Goal: Find specific page/section: Find specific page/section

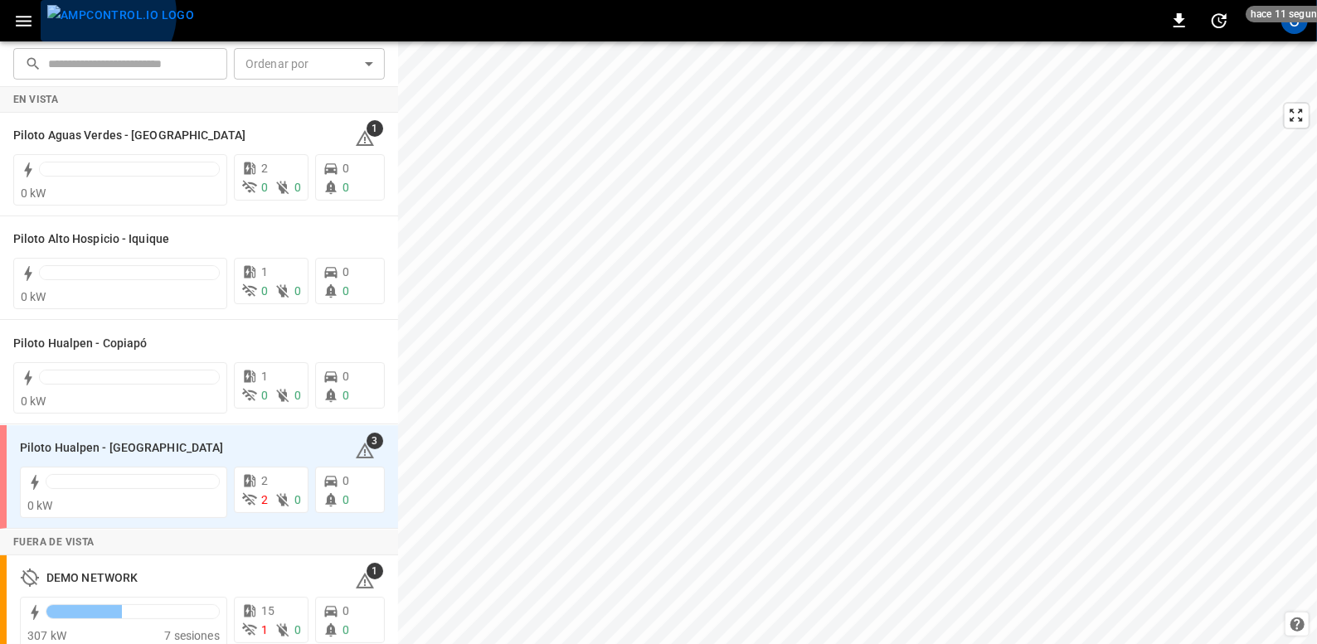
click at [104, 14] on img "menu" at bounding box center [120, 15] width 147 height 21
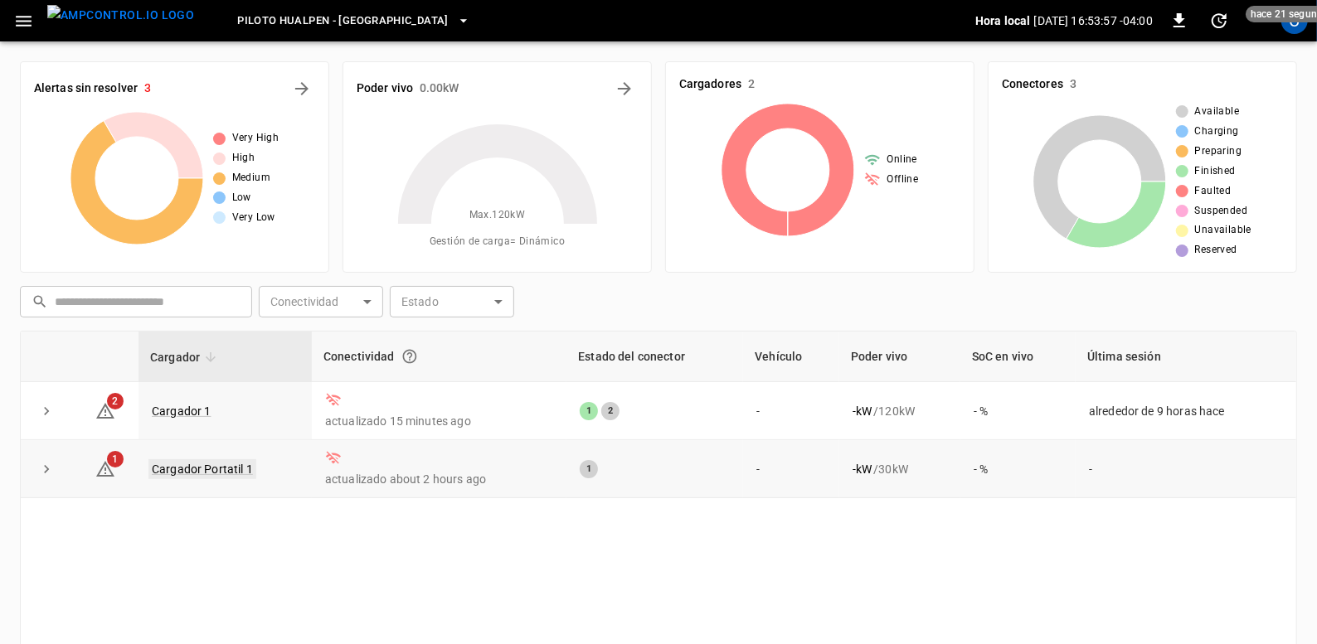
click at [212, 476] on link "Cargador Portatil 1" at bounding box center [202, 469] width 108 height 20
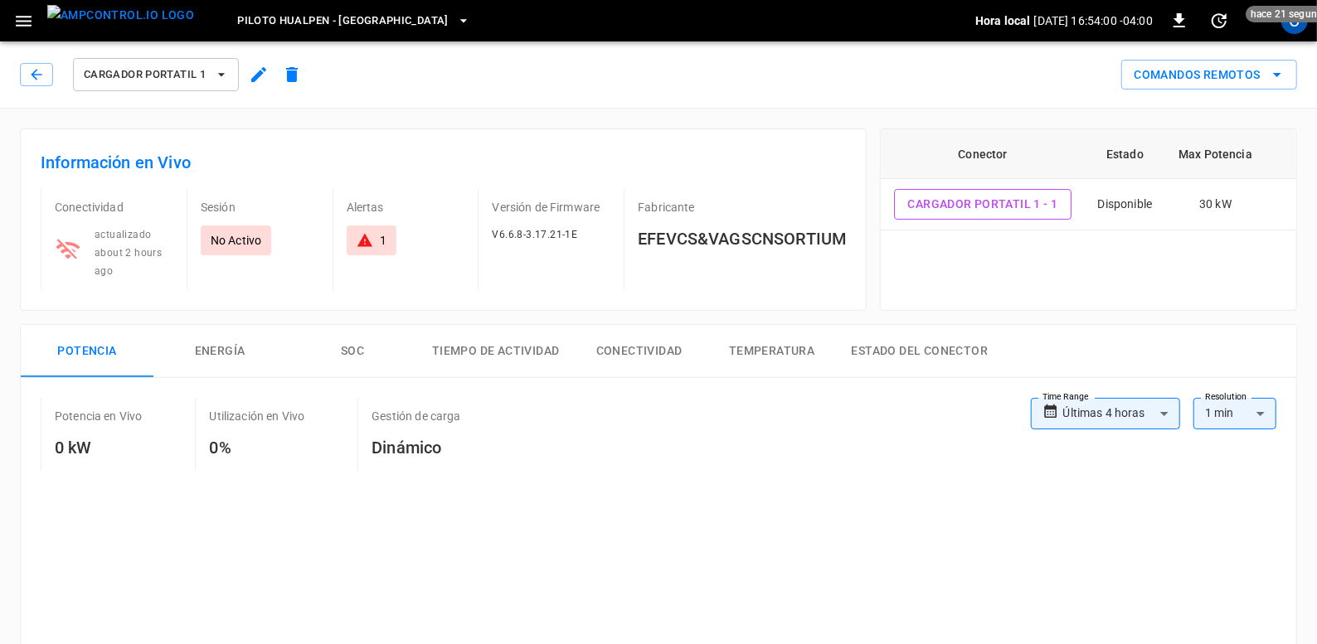
click at [371, 226] on div "1" at bounding box center [372, 241] width 50 height 30
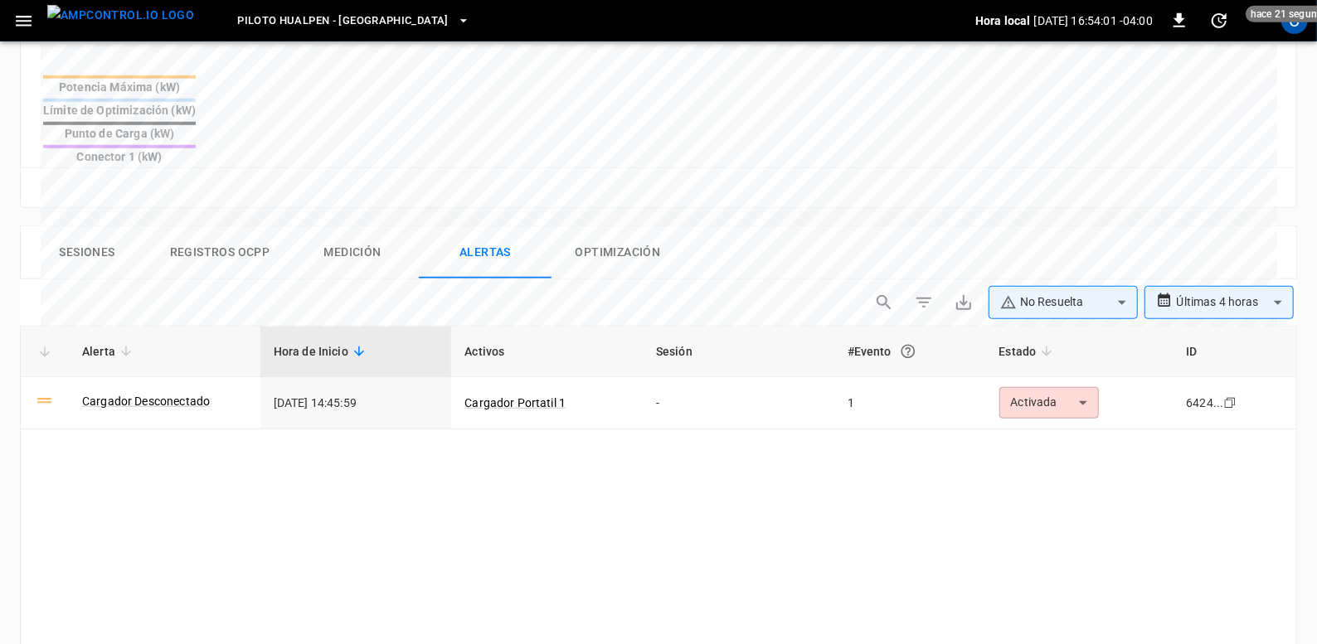
scroll to position [808, 0]
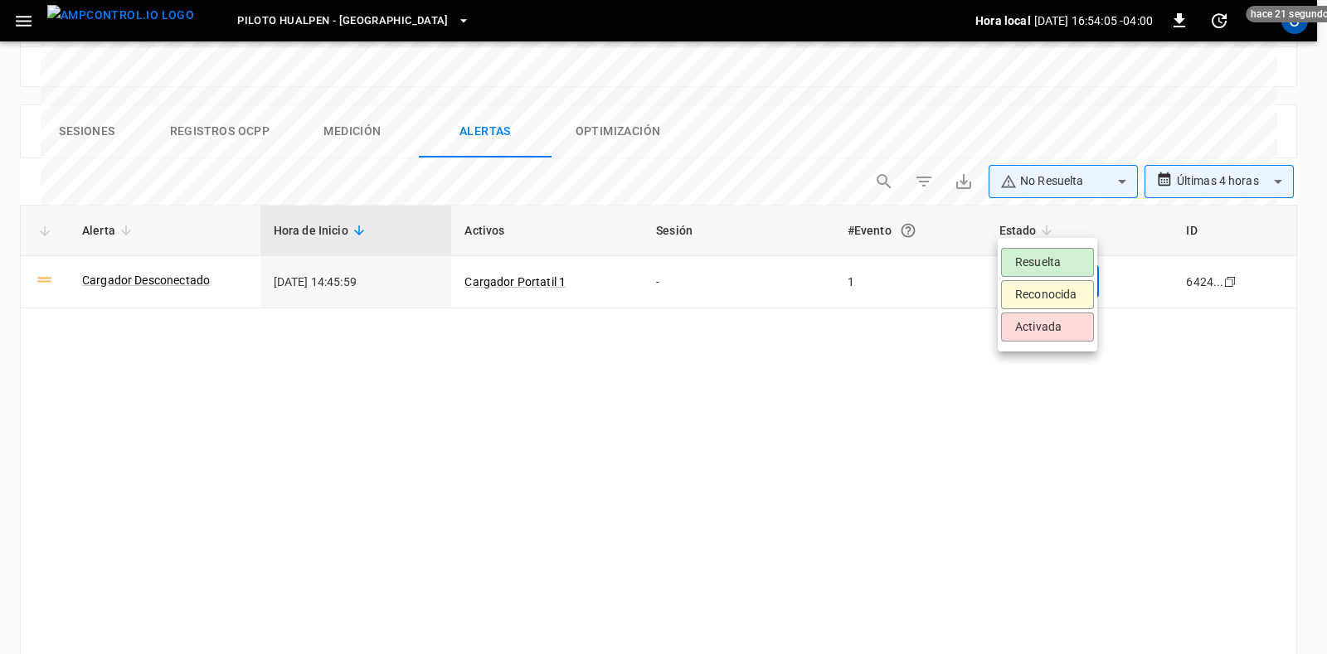
click at [1052, 260] on li "Resuelta" at bounding box center [1047, 262] width 93 height 29
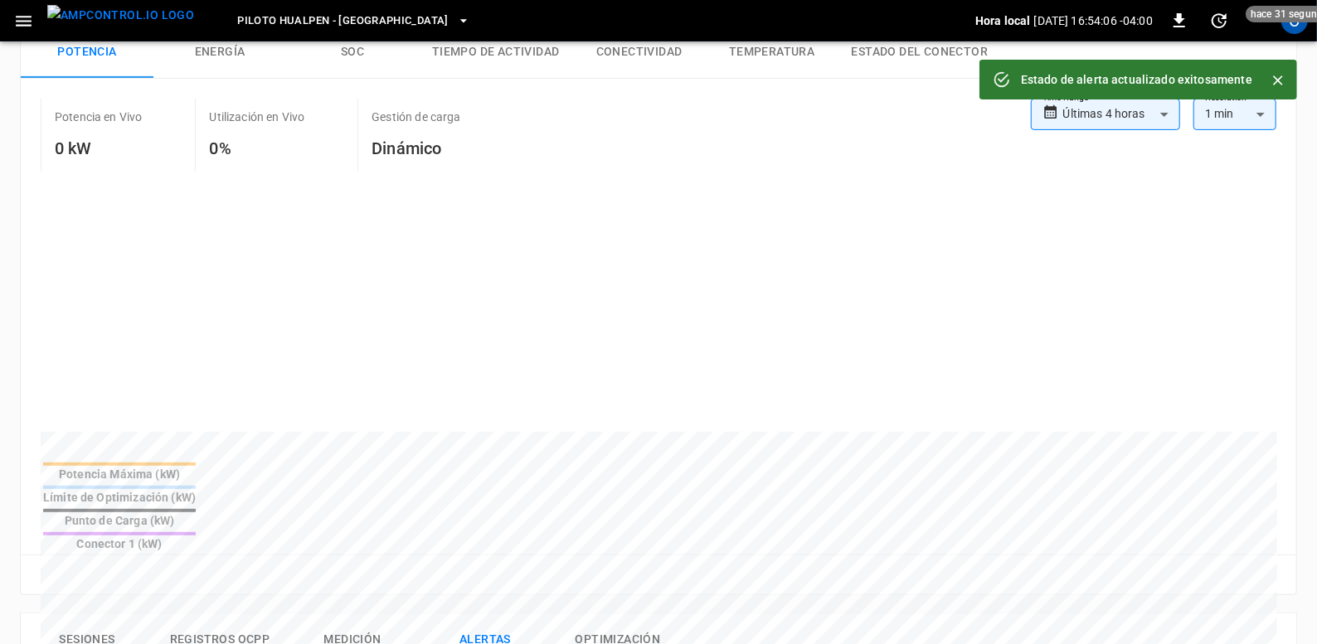
scroll to position [0, 0]
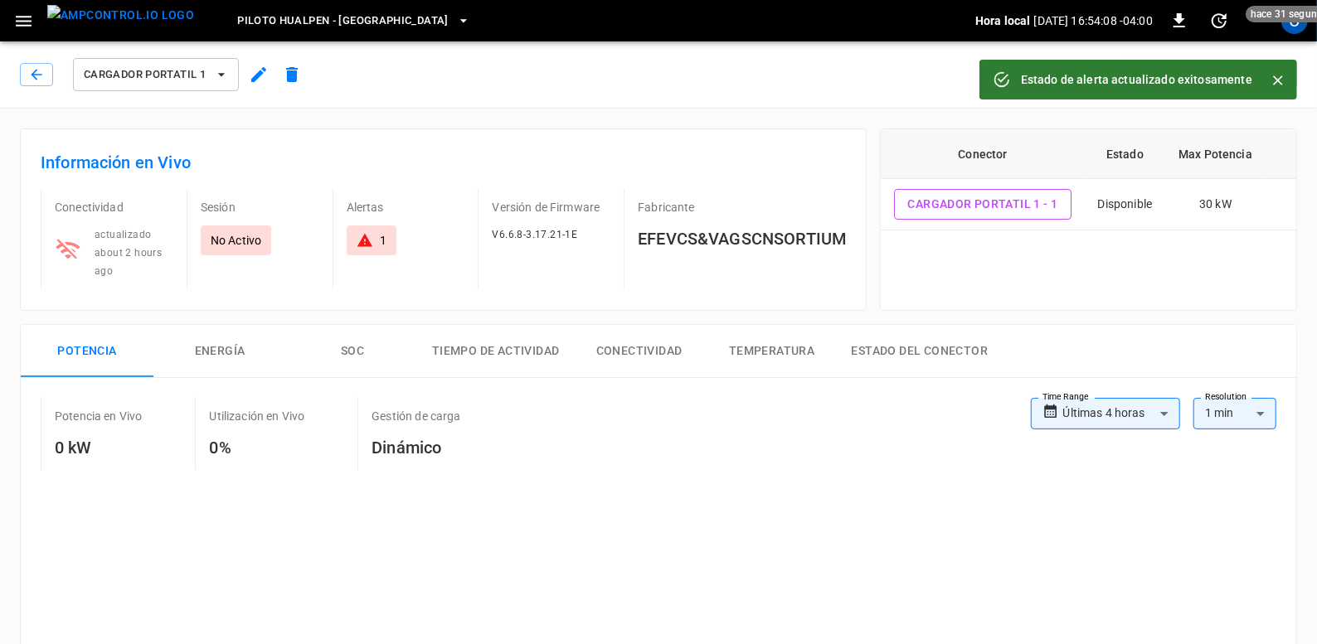
click at [27, 11] on icon "button" at bounding box center [23, 21] width 21 height 21
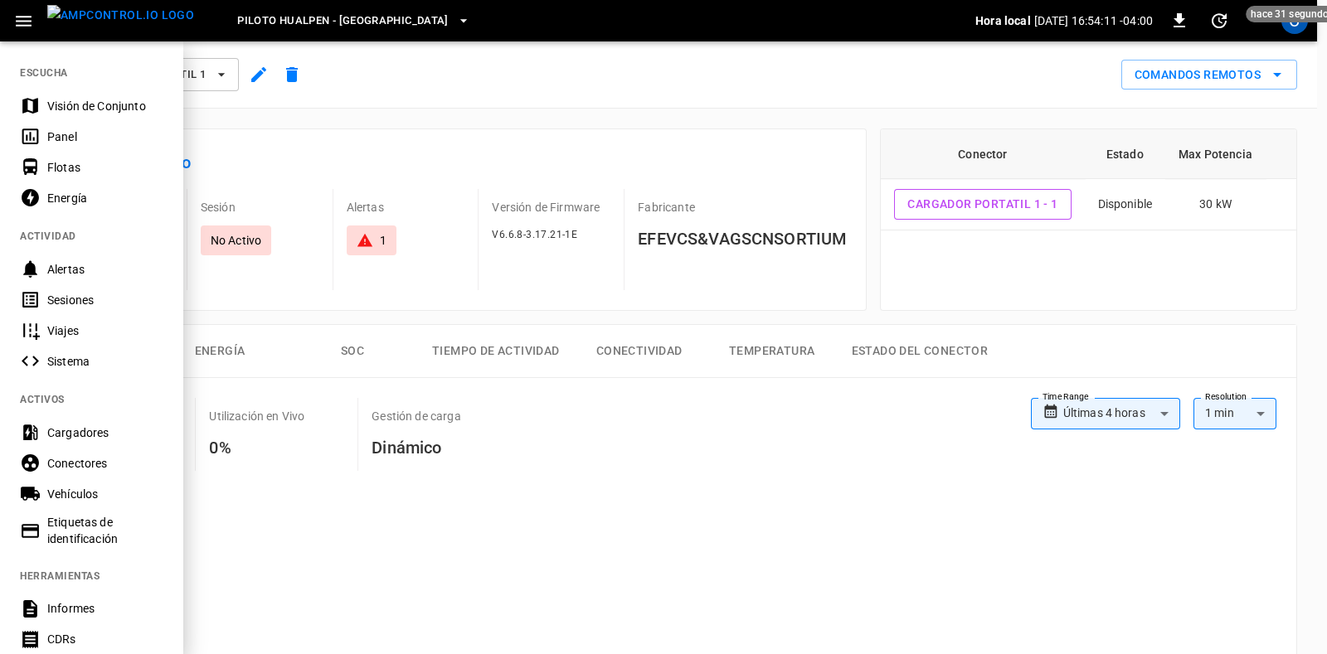
click at [122, 484] on div "Vehículos" at bounding box center [91, 493] width 182 height 31
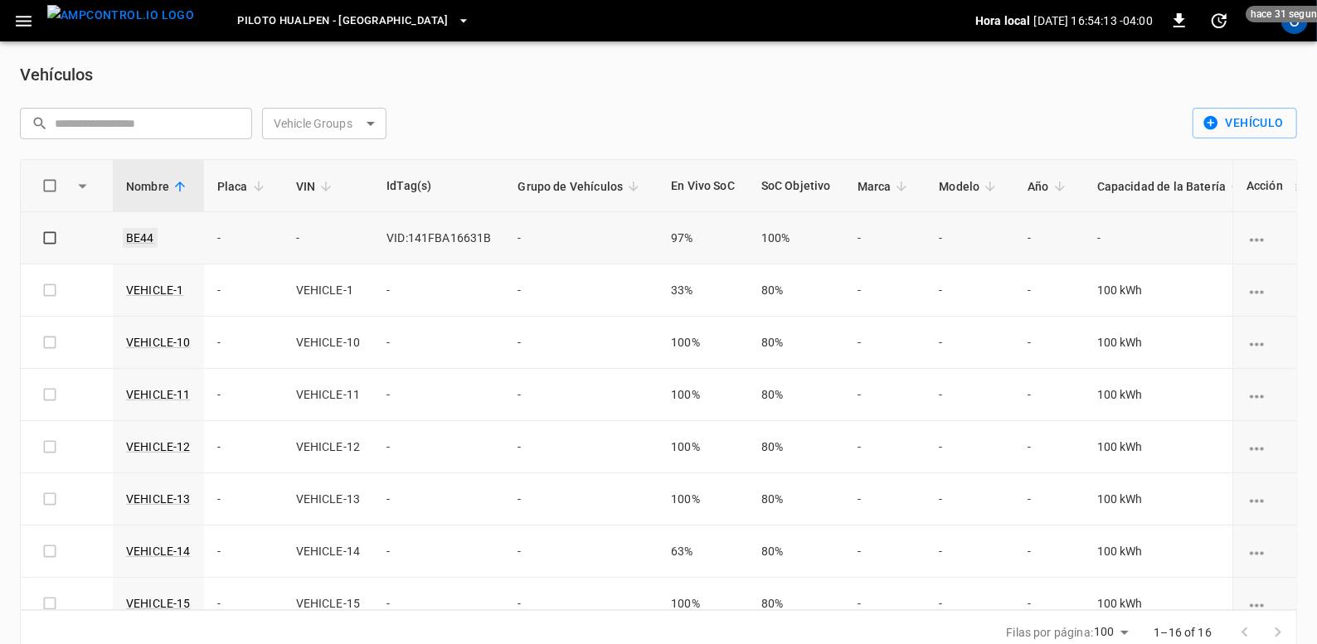
click at [128, 230] on link "BE44" at bounding box center [140, 238] width 35 height 20
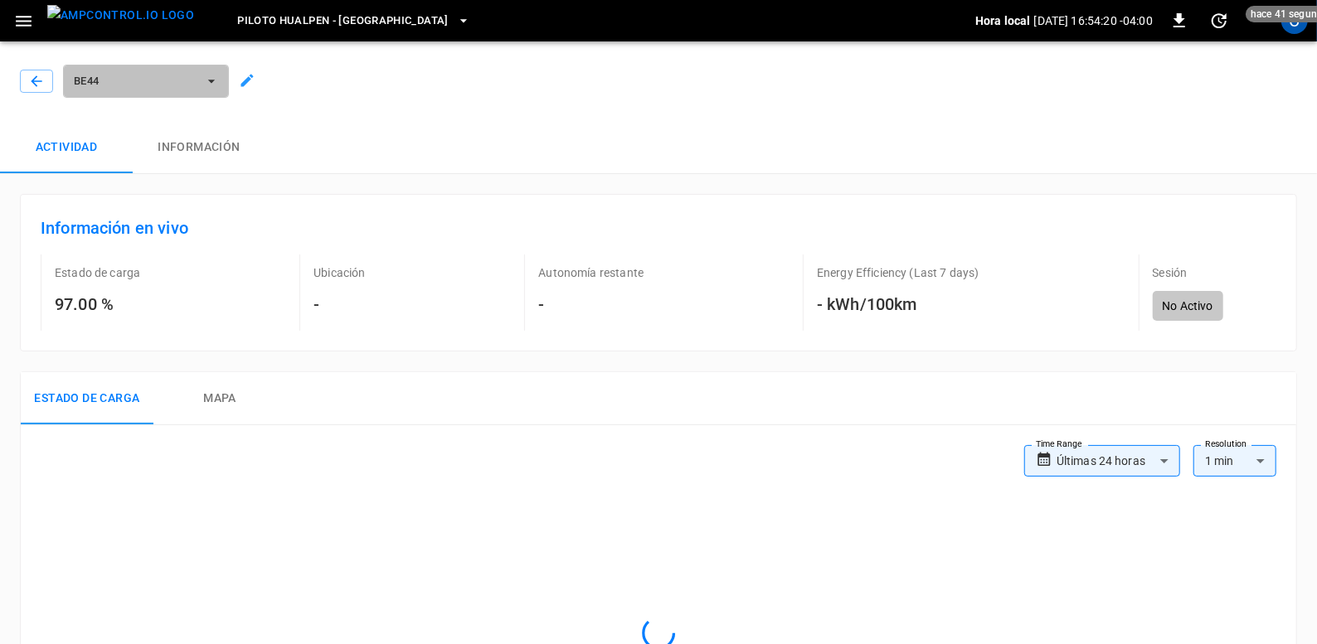
click at [145, 76] on span "BE44" at bounding box center [135, 81] width 123 height 19
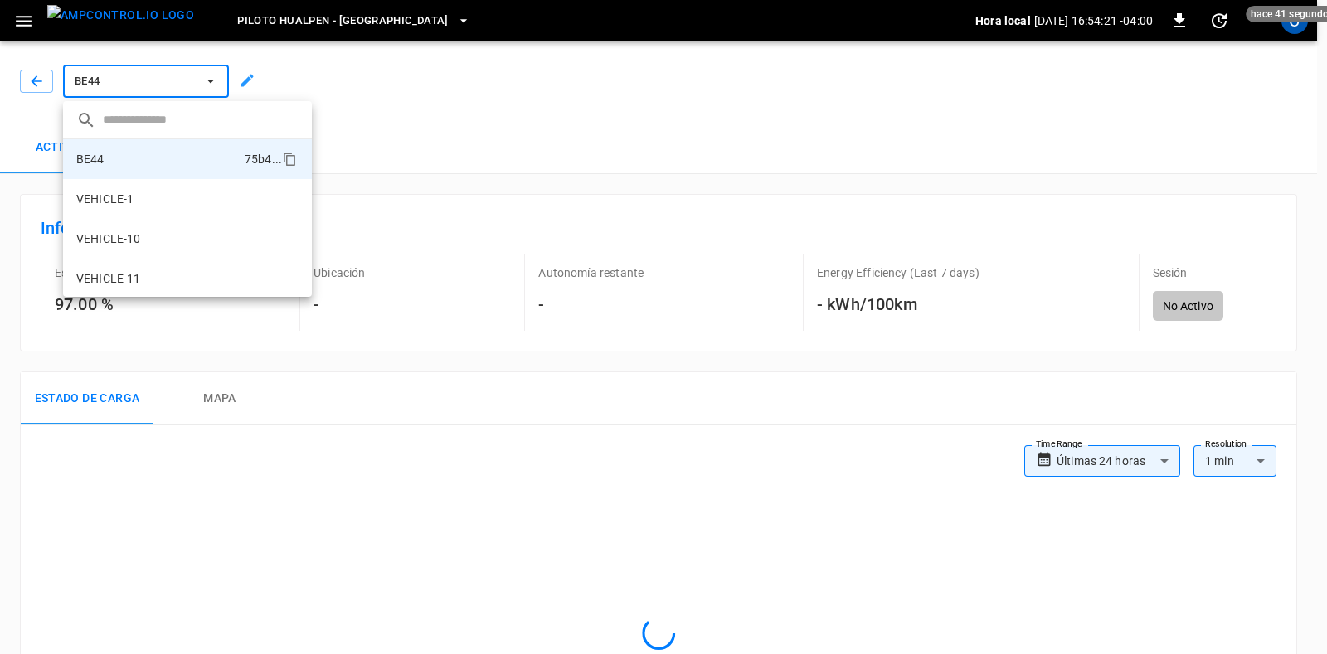
click at [44, 80] on div at bounding box center [663, 327] width 1327 height 654
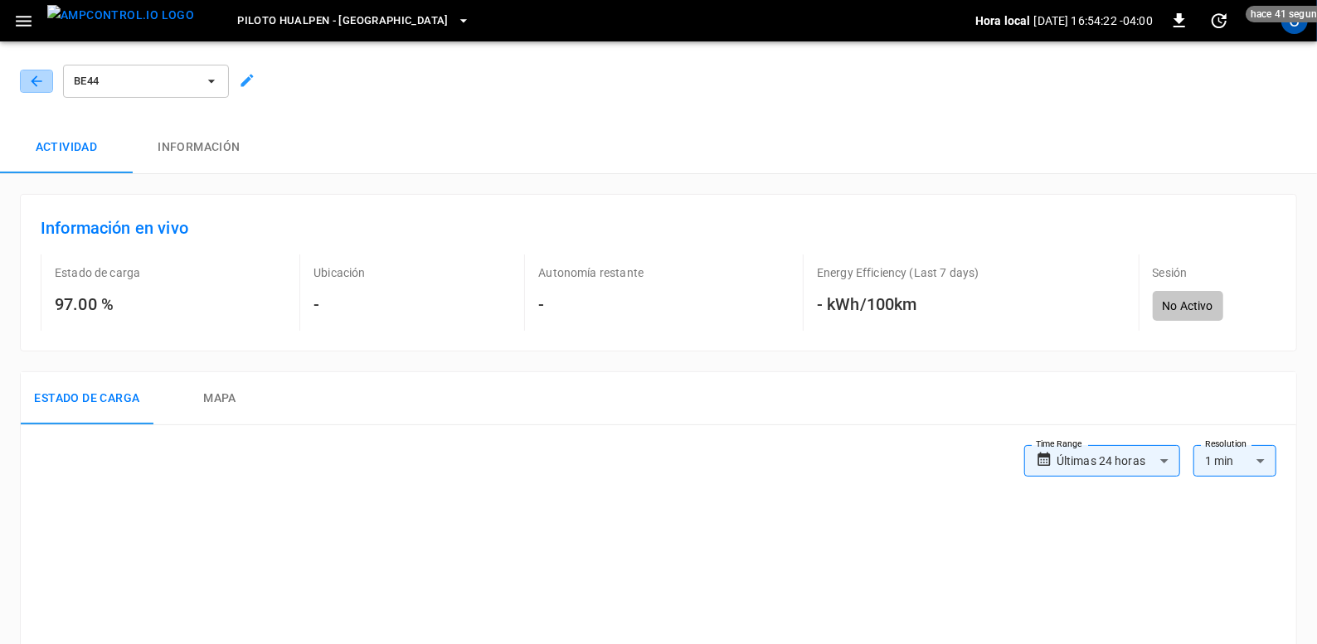
click at [44, 80] on icon "button" at bounding box center [36, 81] width 17 height 17
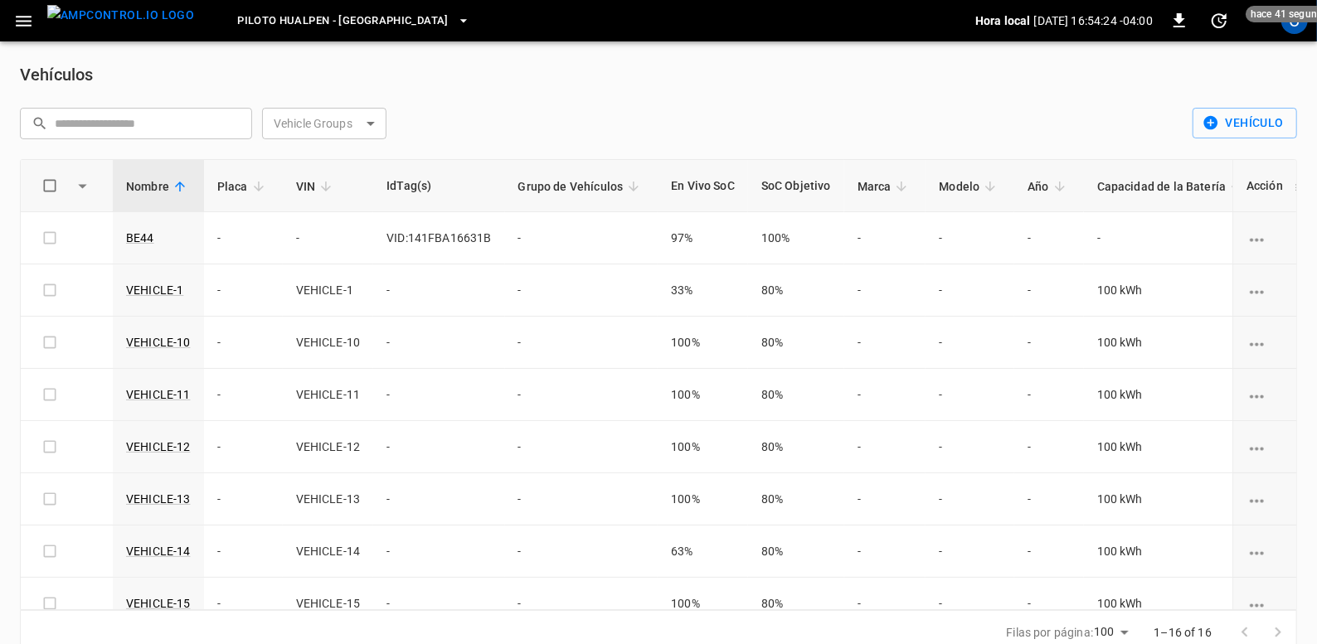
click at [265, 2] on div "Piloto Hualpen - [GEOGRAPHIC_DATA]" at bounding box center [591, 21] width 768 height 39
click at [237, 18] on span "Piloto Hualpen - [GEOGRAPHIC_DATA]" at bounding box center [342, 21] width 211 height 19
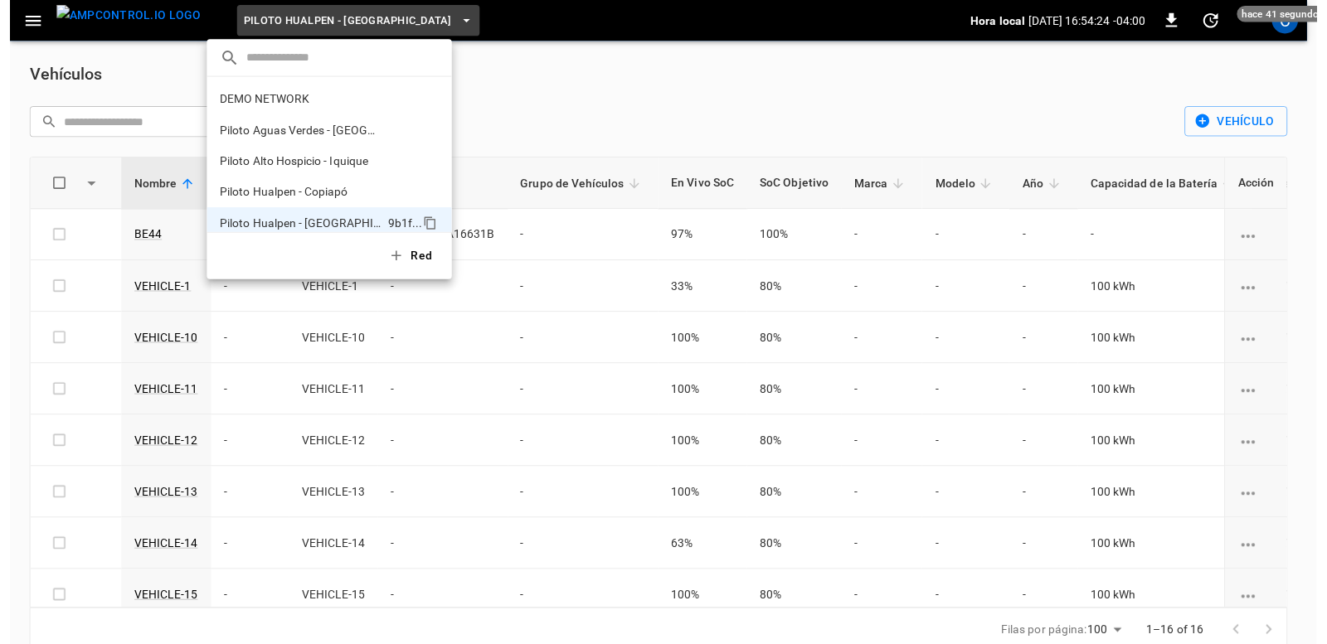
scroll to position [12, 0]
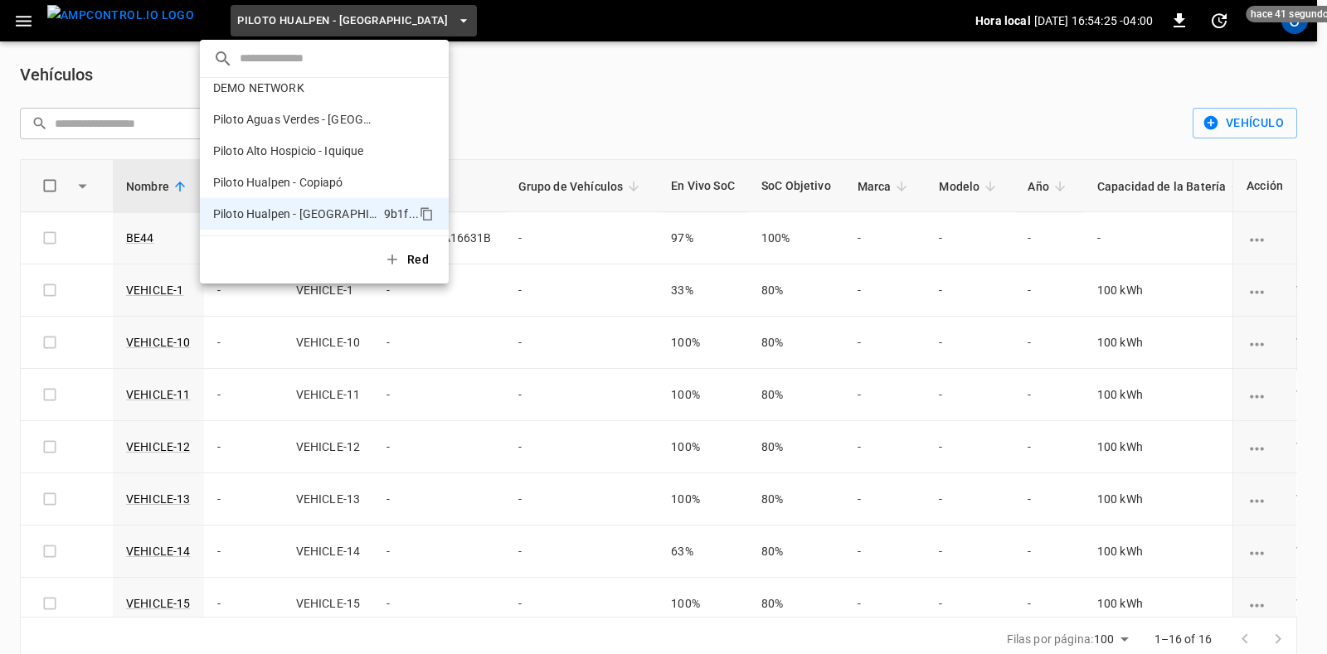
click at [16, 22] on div at bounding box center [663, 327] width 1327 height 654
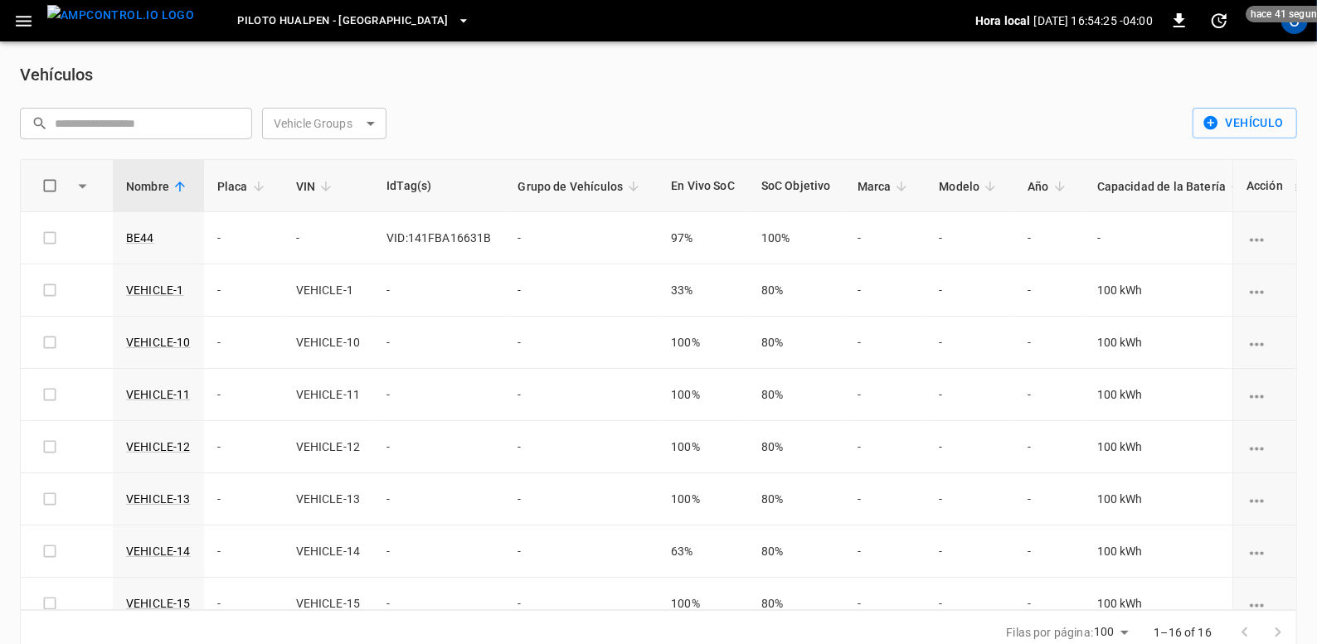
click at [25, 22] on icon "button" at bounding box center [23, 21] width 21 height 21
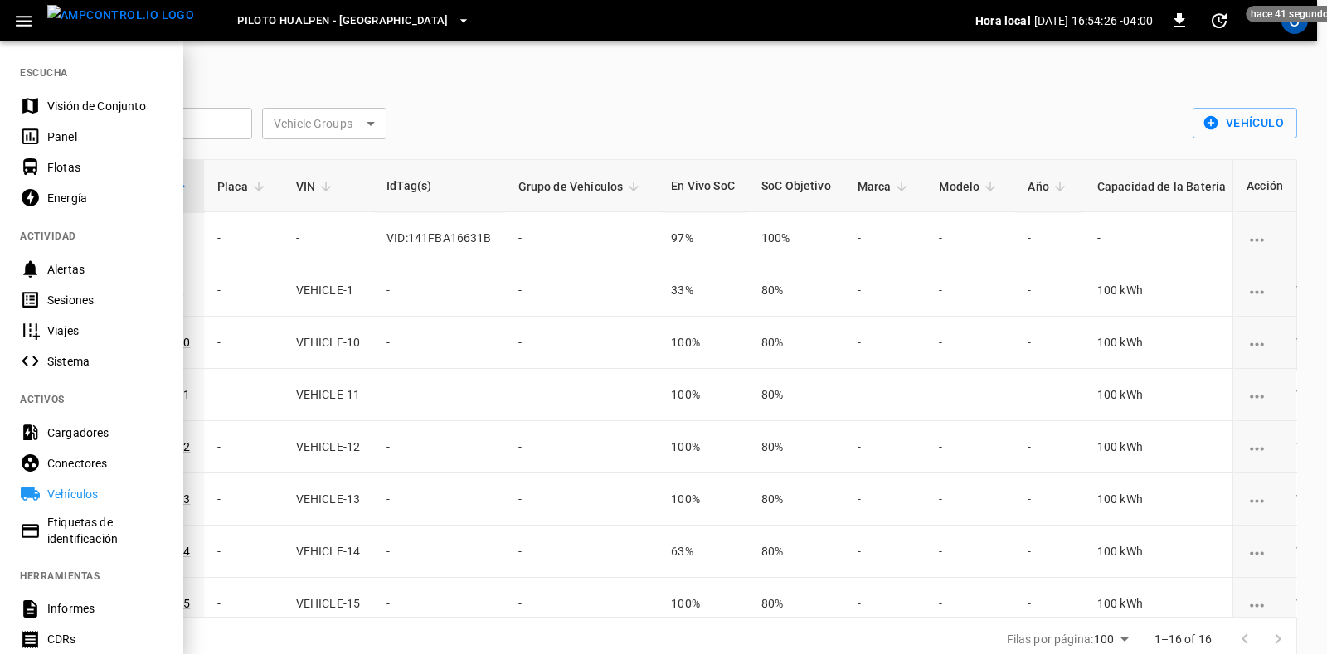
click at [25, 22] on icon "button" at bounding box center [23, 21] width 21 height 21
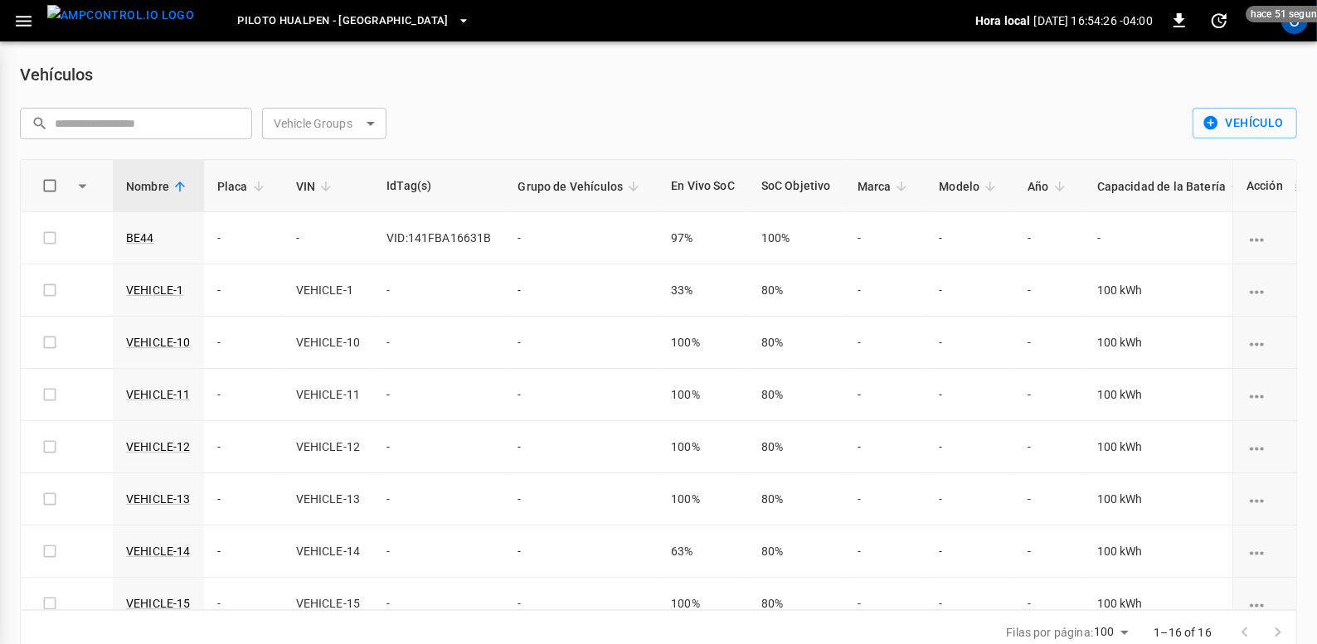
click at [25, 22] on icon "button" at bounding box center [23, 21] width 21 height 21
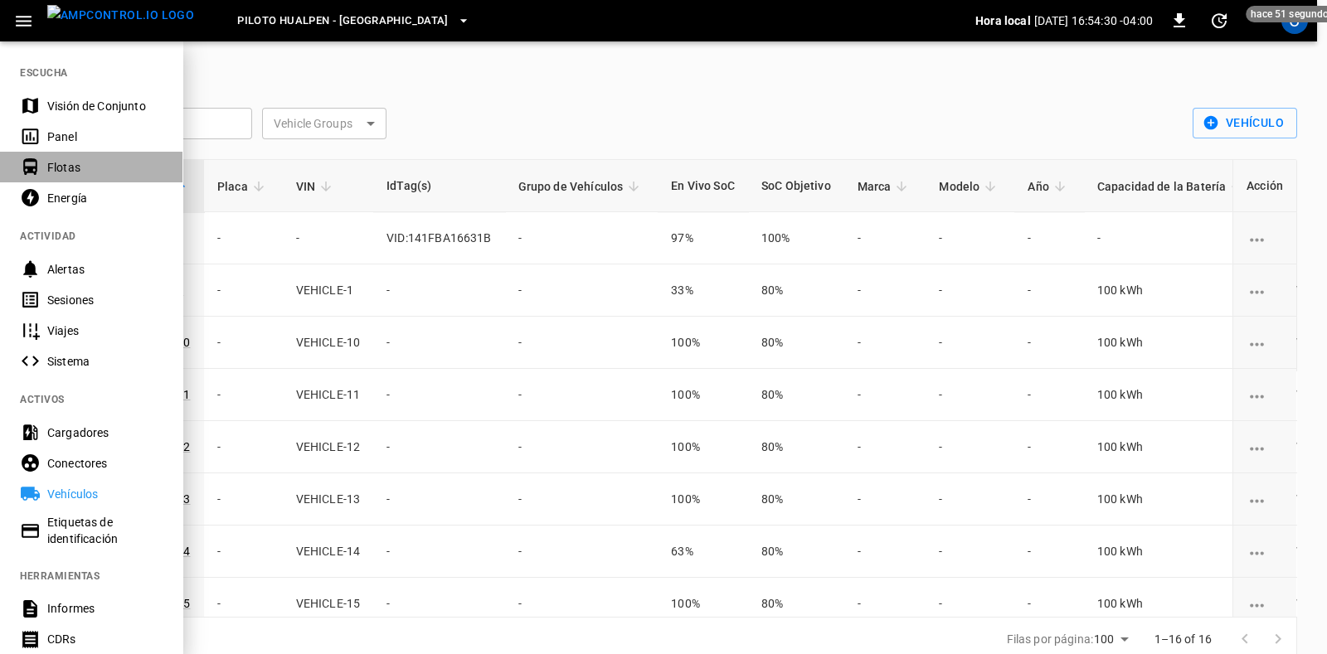
click at [95, 172] on div "Flotas" at bounding box center [104, 167] width 115 height 17
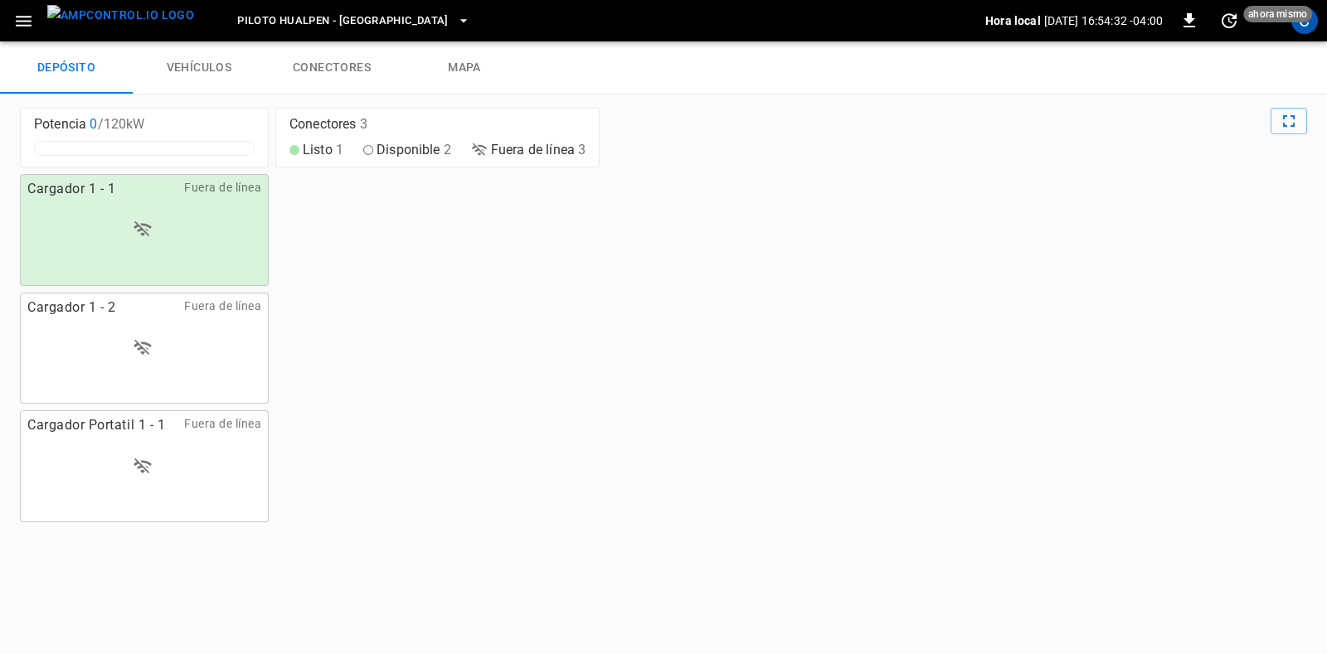
click at [190, 234] on div at bounding box center [144, 230] width 247 height 20
